Goal: Information Seeking & Learning: Learn about a topic

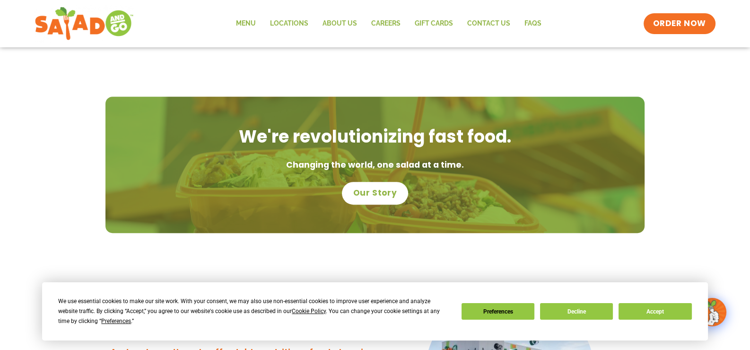
scroll to position [615, 0]
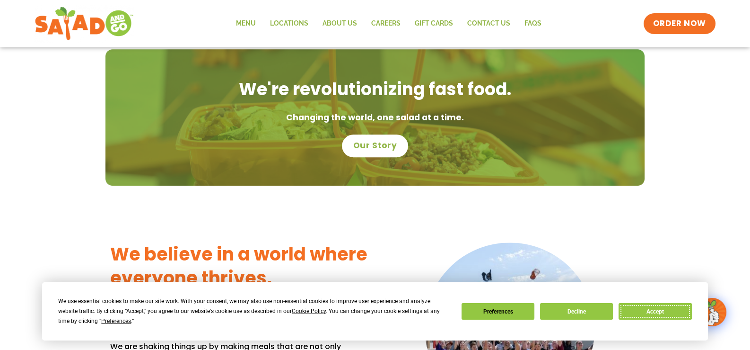
click at [640, 312] on button "Accept" at bounding box center [655, 311] width 73 height 17
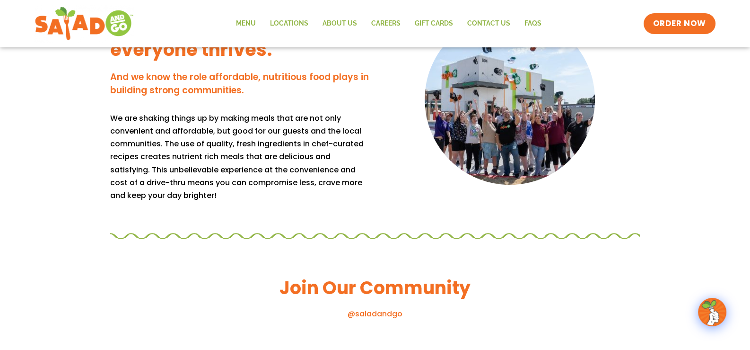
scroll to position [851, 0]
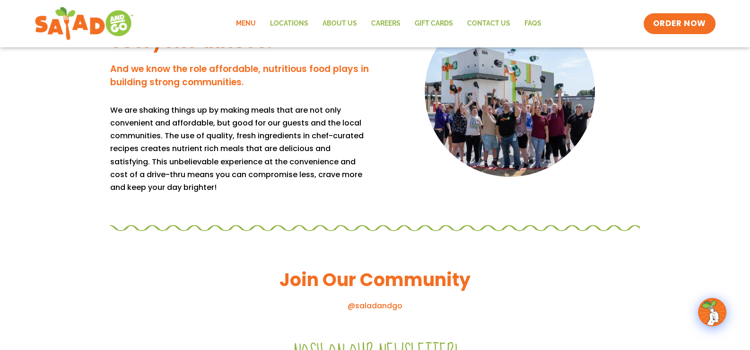
click at [254, 19] on link "Menu" at bounding box center [246, 24] width 34 height 22
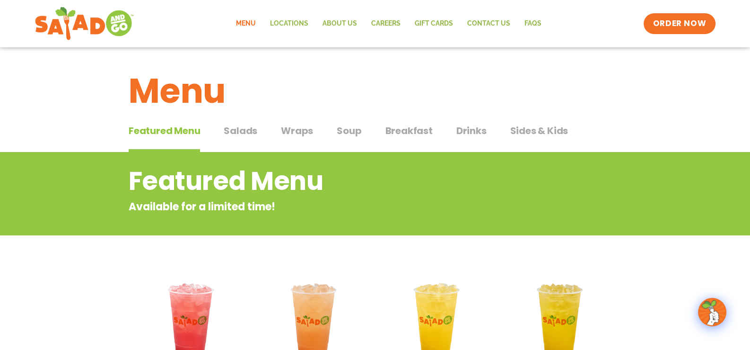
click at [294, 126] on span "Wraps" at bounding box center [297, 130] width 32 height 14
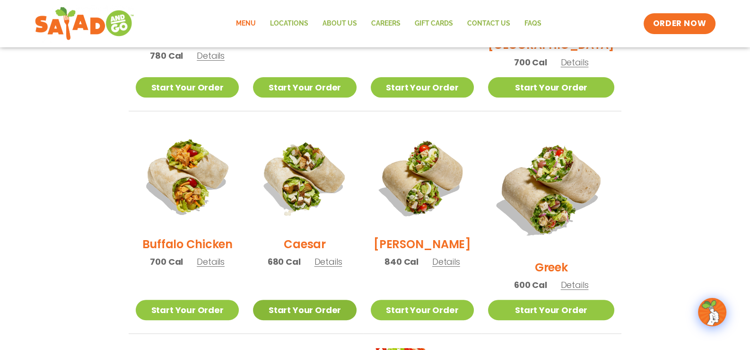
scroll to position [378, 0]
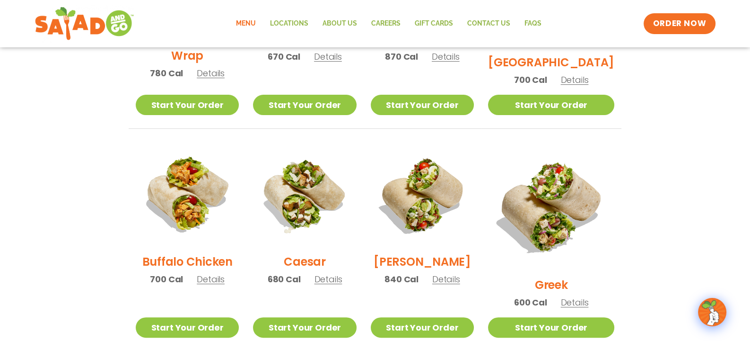
click at [329, 280] on span "Details" at bounding box center [329, 279] width 28 height 12
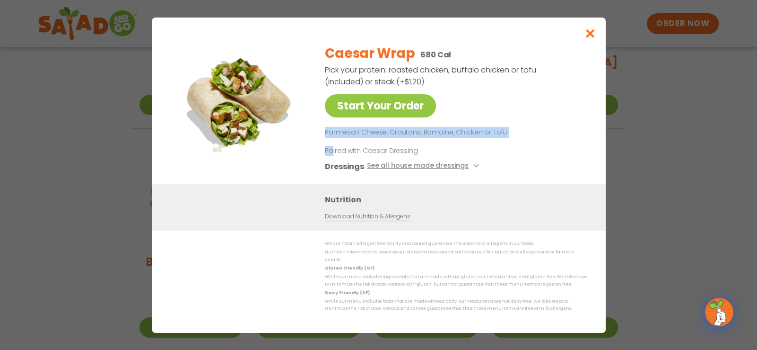
drag, startPoint x: 331, startPoint y: 146, endPoint x: 516, endPoint y: 118, distance: 186.7
click at [506, 113] on div "Caesar Wrap 680 Cal Pick your protein: roasted chicken, buffalo chicken or tofu…" at bounding box center [454, 110] width 258 height 148
click at [521, 121] on div "Caesar Wrap 680 Cal Pick your protein: roasted chicken, buffalo chicken or tofu…" at bounding box center [454, 110] width 258 height 148
drag, startPoint x: 485, startPoint y: 134, endPoint x: 508, endPoint y: 131, distance: 23.0
click at [504, 131] on p "Parmesan Cheese, Croutons, Romaine, Chicken or Tofu" at bounding box center [454, 132] width 258 height 11
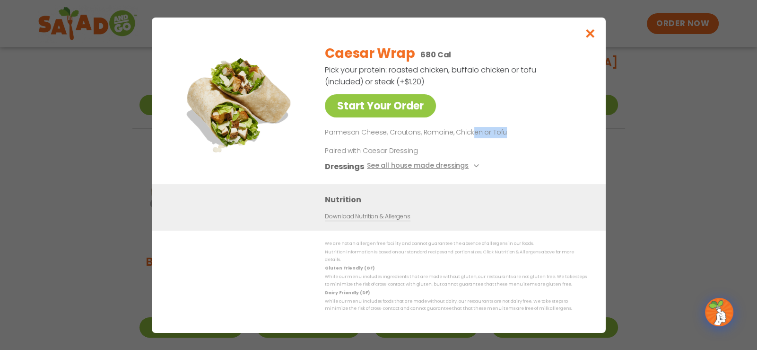
click at [512, 132] on p "Parmesan Cheese, Croutons, Romaine, Chicken or Tofu" at bounding box center [454, 132] width 258 height 11
drag, startPoint x: 360, startPoint y: 153, endPoint x: 369, endPoint y: 150, distance: 9.4
click at [368, 151] on p "Paired with Caesar Dressing" at bounding box center [412, 150] width 175 height 10
click at [369, 150] on p "Paired with Caesar Dressing" at bounding box center [412, 150] width 175 height 10
click at [466, 170] on button "See all house made dressings" at bounding box center [424, 166] width 115 height 12
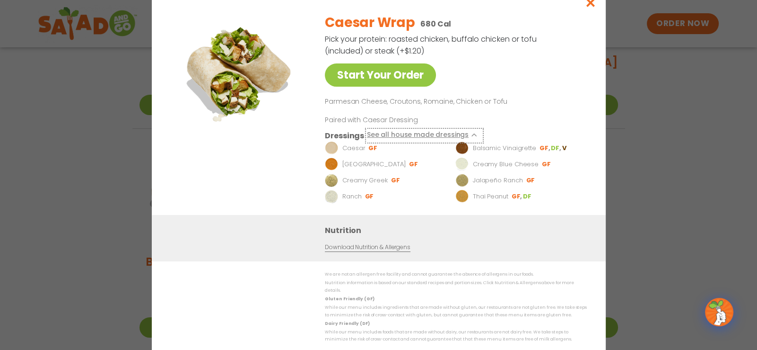
click at [478, 139] on button "See all house made dressings" at bounding box center [424, 135] width 115 height 12
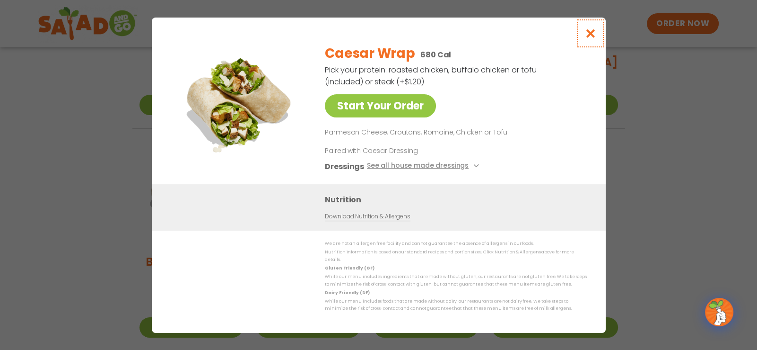
click at [584, 35] on button "Close modal" at bounding box center [590, 34] width 31 height 32
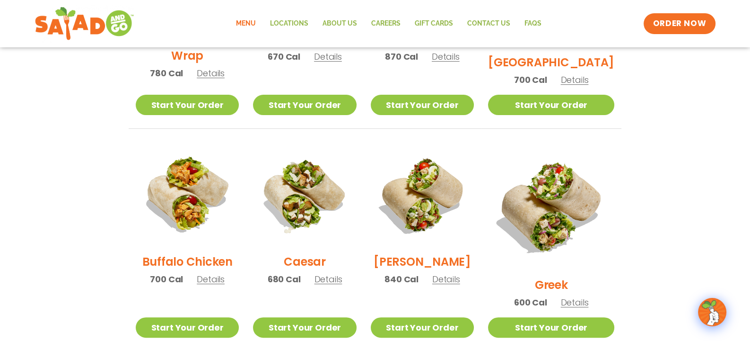
click at [582, 296] on span "Details" at bounding box center [575, 302] width 28 height 12
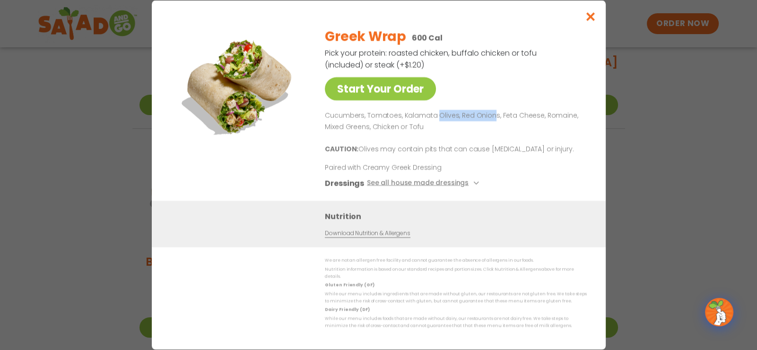
drag, startPoint x: 440, startPoint y: 114, endPoint x: 520, endPoint y: 112, distance: 80.5
click at [499, 111] on div "Greek Wrap 600 Cal Pick your protein: roasted chicken, buffalo chicken or tofu …" at bounding box center [454, 109] width 258 height 181
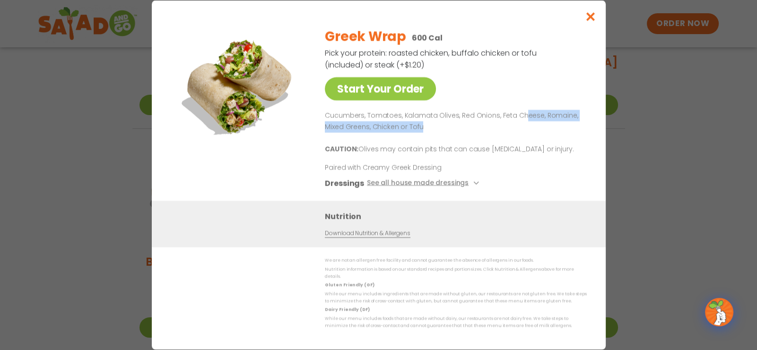
drag, startPoint x: 505, startPoint y: 125, endPoint x: 492, endPoint y: 127, distance: 12.9
click at [499, 125] on p "Cucumbers, Tomatoes, Kalamata Olives, Red Onions, Feta Cheese, Romaine, Mixed G…" at bounding box center [454, 121] width 258 height 23
click at [596, 21] on icon "Close modal" at bounding box center [590, 16] width 12 height 10
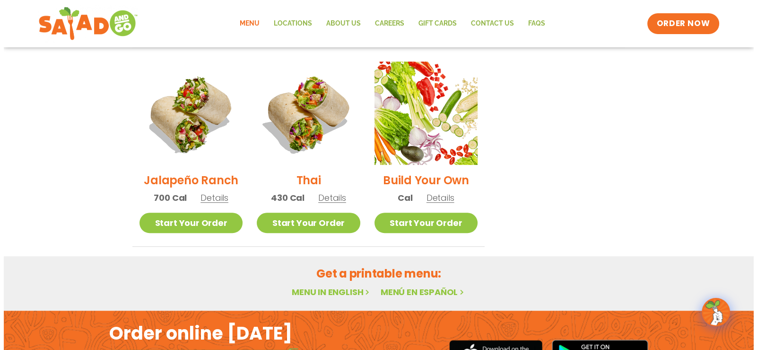
scroll to position [680, 0]
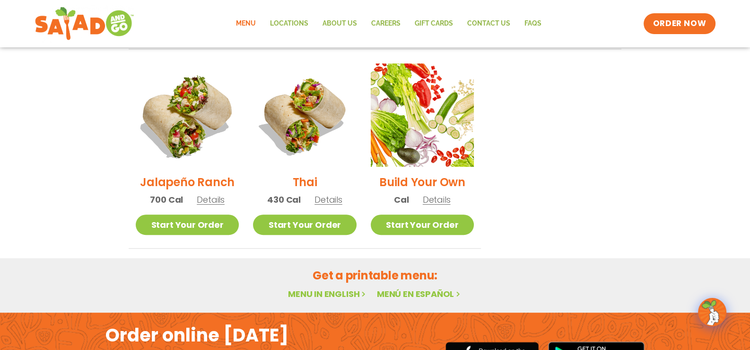
click at [198, 85] on img at bounding box center [187, 114] width 121 height 121
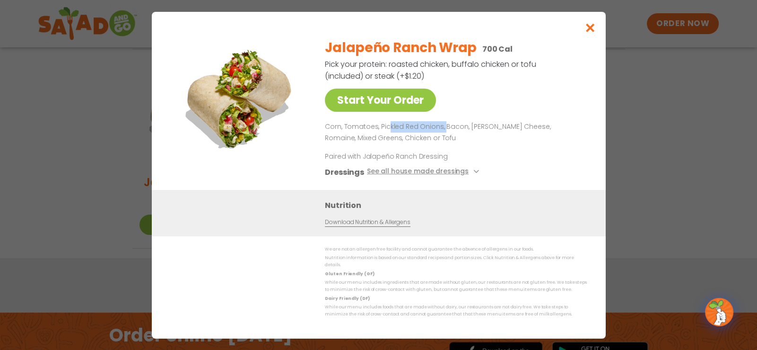
drag, startPoint x: 387, startPoint y: 135, endPoint x: 462, endPoint y: 119, distance: 76.0
click at [454, 121] on div "Jalapeño Ranch Wrap 700 Cal Pick your protein: roasted chicken, buffalo chicken…" at bounding box center [454, 110] width 258 height 159
click at [586, 32] on icon "Close modal" at bounding box center [590, 28] width 12 height 10
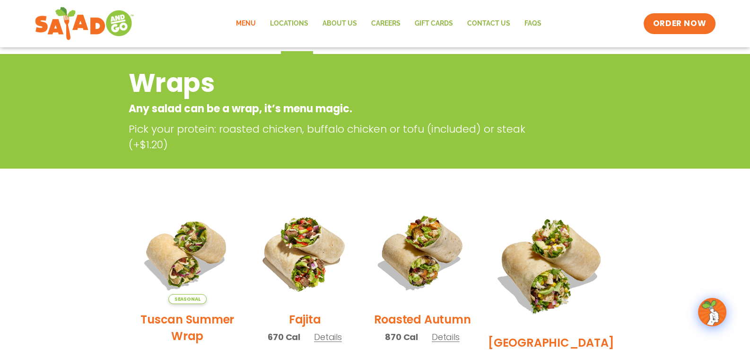
scroll to position [0, 0]
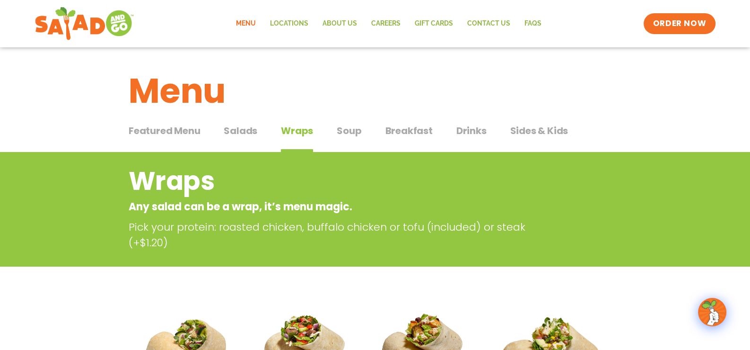
click at [529, 127] on span "Sides & Kids" at bounding box center [539, 130] width 58 height 14
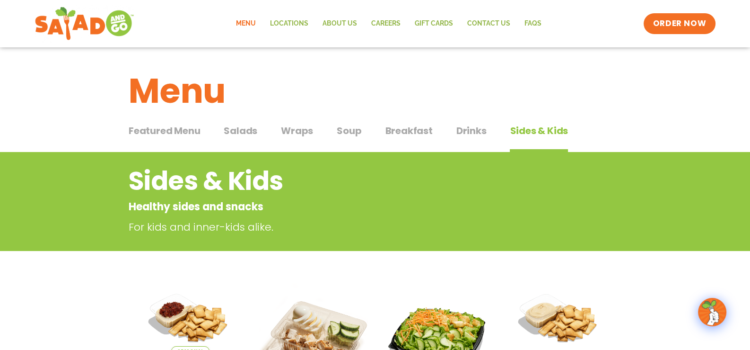
click at [341, 132] on span "Soup" at bounding box center [349, 130] width 25 height 14
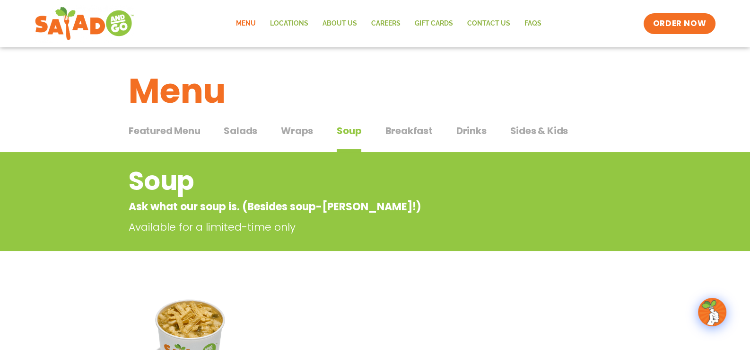
click at [293, 134] on span "Wraps" at bounding box center [297, 130] width 32 height 14
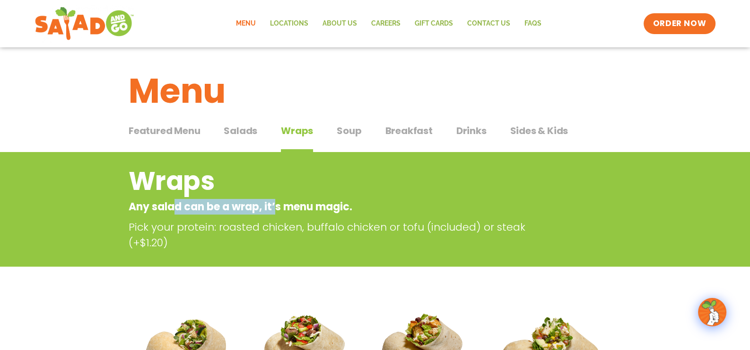
drag, startPoint x: 185, startPoint y: 204, endPoint x: 281, endPoint y: 208, distance: 96.1
click at [279, 207] on p "Any salad can be a wrap, it’s menu magic." at bounding box center [337, 207] width 417 height 16
drag, startPoint x: 254, startPoint y: 239, endPoint x: 201, endPoint y: 236, distance: 53.5
click at [250, 240] on p "Pick your protein: roasted chicken, buffalo chicken or tofu (included) or steak…" at bounding box center [339, 234] width 421 height 31
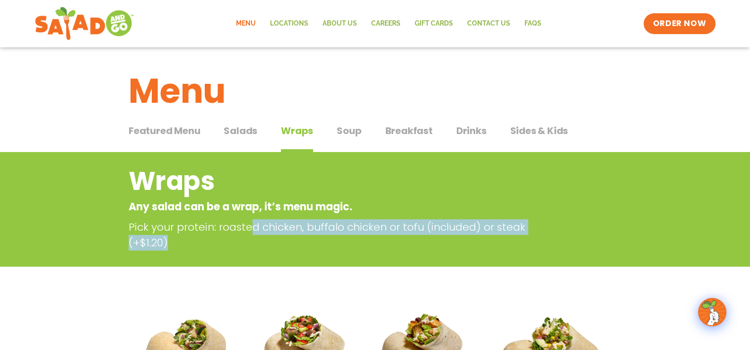
drag, startPoint x: 192, startPoint y: 238, endPoint x: 252, endPoint y: 229, distance: 61.2
click at [254, 227] on p "Pick your protein: roasted chicken, buffalo chicken or tofu (included) or steak…" at bounding box center [339, 234] width 421 height 31
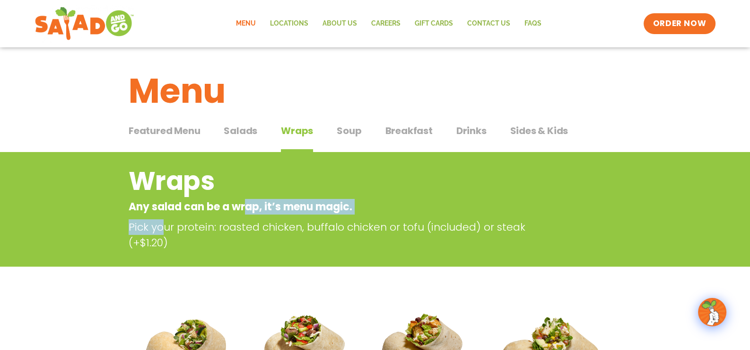
drag, startPoint x: 178, startPoint y: 230, endPoint x: 267, endPoint y: 210, distance: 91.1
click at [251, 207] on div "Wraps Any salad can be a wrap, it’s menu magic. Pick your protein: roasted chic…" at bounding box center [375, 206] width 516 height 88
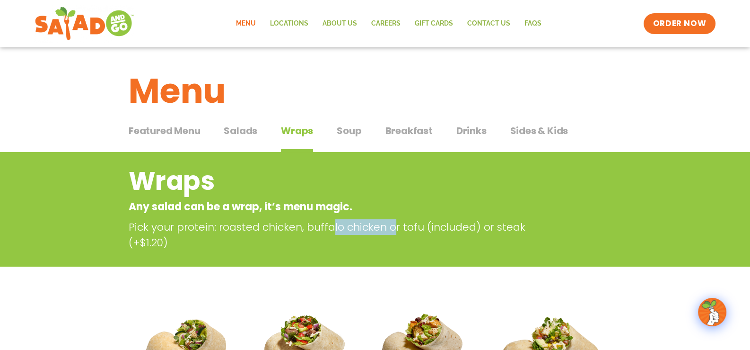
drag, startPoint x: 355, startPoint y: 230, endPoint x: 293, endPoint y: 242, distance: 62.7
click at [305, 239] on p "Pick your protein: roasted chicken, buffalo chicken or tofu (included) or steak…" at bounding box center [339, 234] width 421 height 31
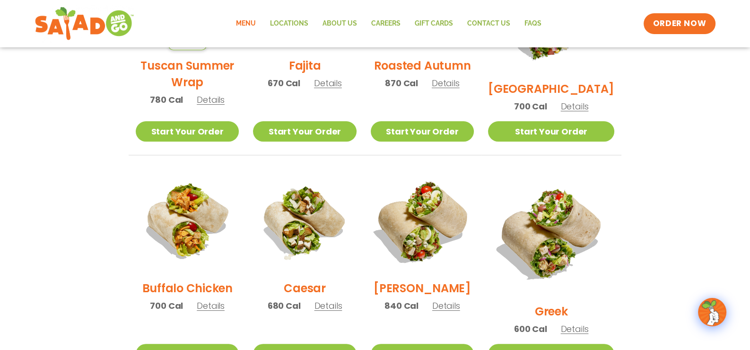
scroll to position [378, 0]
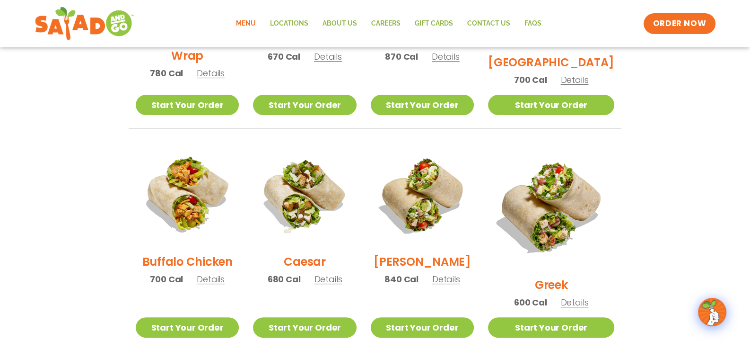
click at [336, 285] on span "Details" at bounding box center [329, 279] width 28 height 12
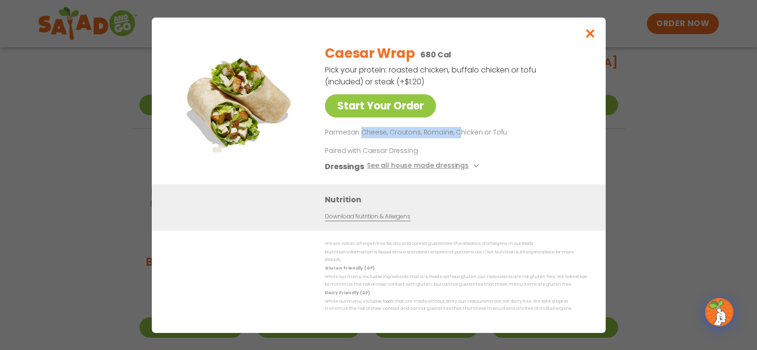
drag, startPoint x: 370, startPoint y: 126, endPoint x: 520, endPoint y: 150, distance: 152.9
click at [494, 138] on div "Caesar Wrap 680 Cal Pick your protein: roasted chicken, buffalo chicken or tofu…" at bounding box center [454, 110] width 258 height 148
click at [522, 151] on div "Caesar Wrap 680 Cal Pick your protein: roasted chicken, buffalo chicken or tofu…" at bounding box center [454, 110] width 258 height 148
click at [594, 38] on icon "Close modal" at bounding box center [590, 33] width 12 height 10
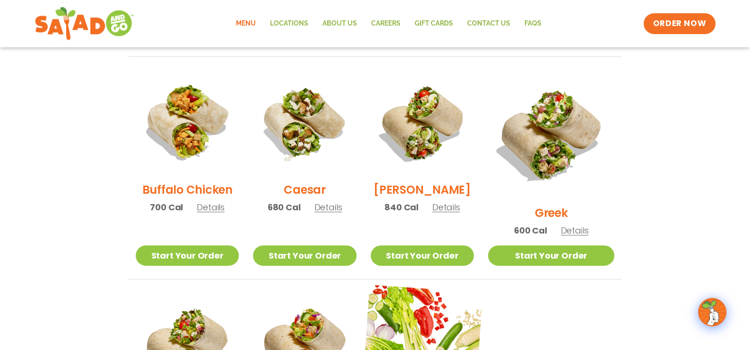
scroll to position [520, 0]
